Goal: Check status: Check status

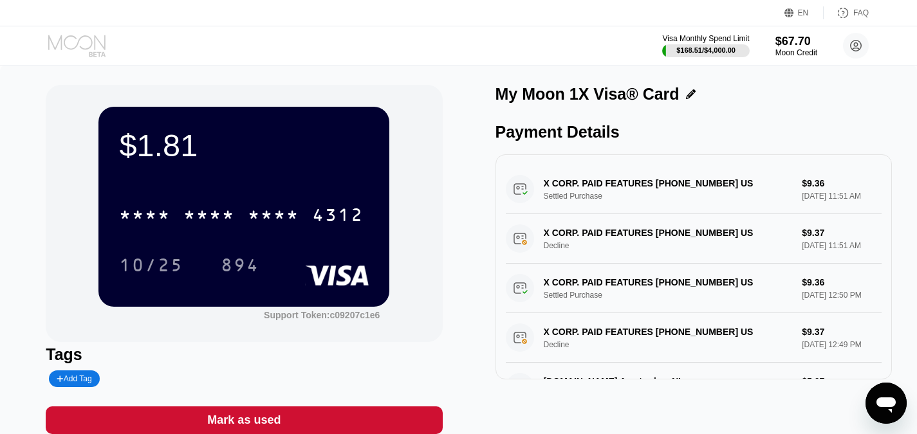
click at [84, 40] on icon at bounding box center [78, 46] width 60 height 23
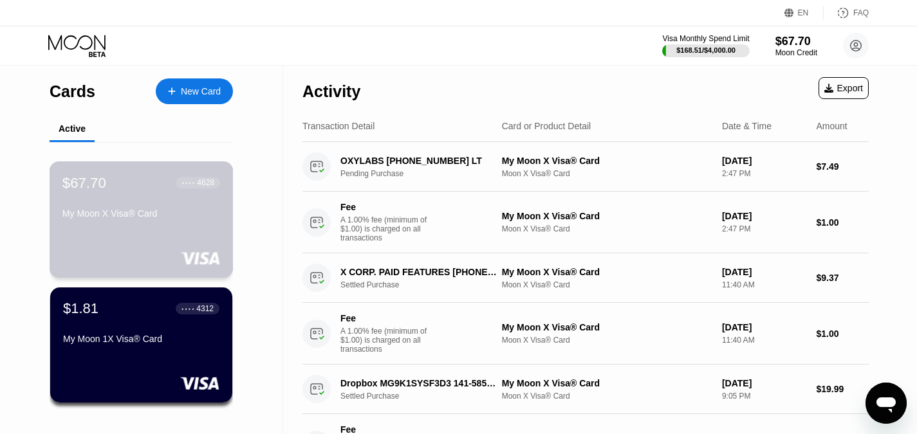
click at [140, 230] on div "$67.70 ● ● ● ● 4628 My Moon X Visa® Card" at bounding box center [142, 220] width 184 height 116
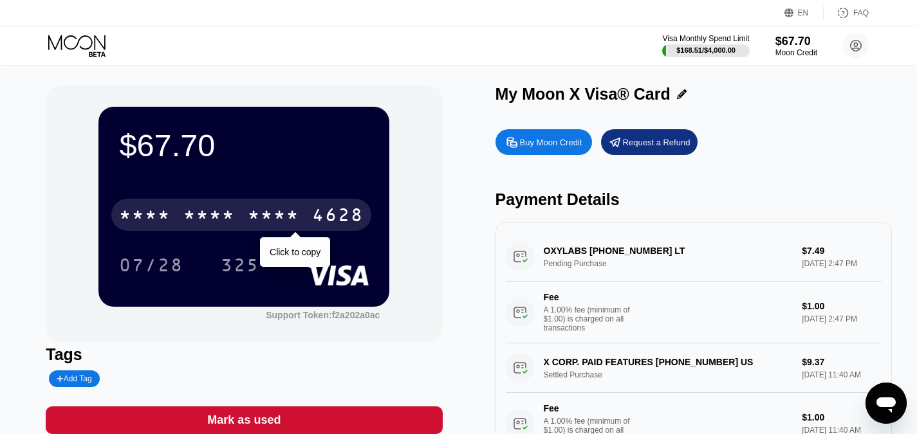
click at [293, 230] on div "* * * * * * * * * * * * 4628" at bounding box center [241, 215] width 260 height 32
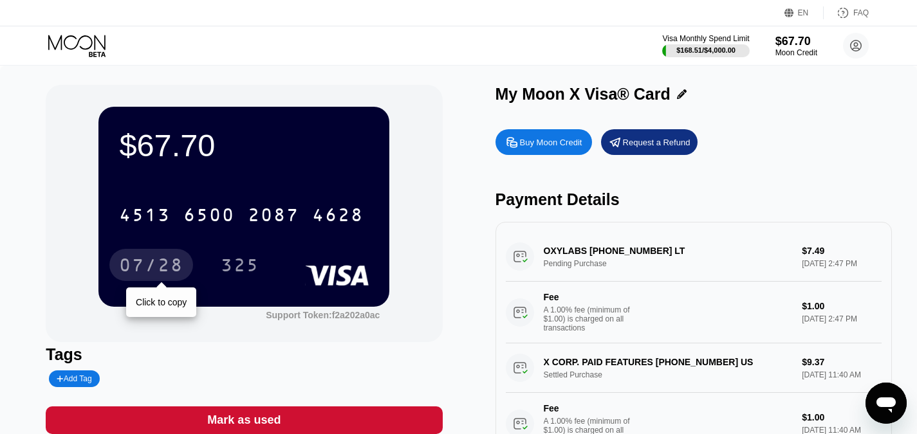
click at [160, 267] on div "07/28" at bounding box center [151, 267] width 64 height 21
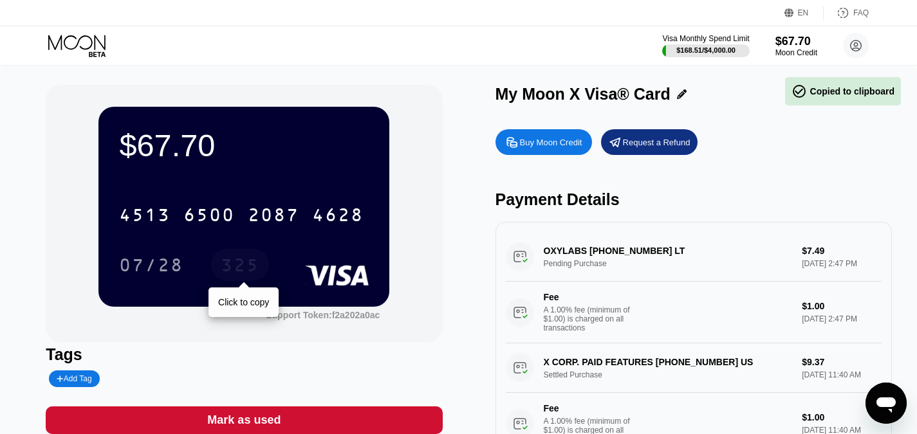
click at [239, 267] on div "325" at bounding box center [240, 267] width 39 height 21
